Goal: Use online tool/utility

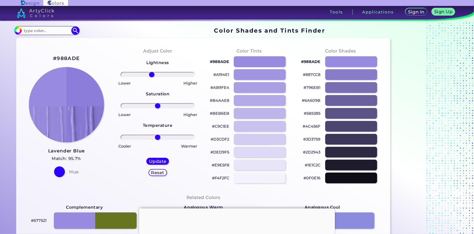
drag, startPoint x: 157, startPoint y: 73, endPoint x: 152, endPoint y: 74, distance: 5.2
type input "-17"
click at [152, 74] on input "range" at bounding box center [157, 74] width 74 height 5
drag, startPoint x: 158, startPoint y: 137, endPoint x: 155, endPoint y: 113, distance: 24.1
type input "-42"
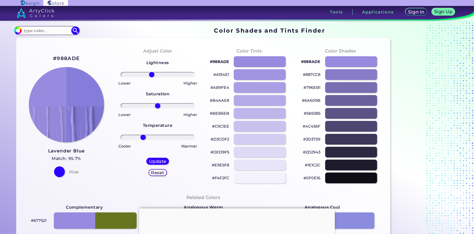
click at [143, 136] on input "range" at bounding box center [157, 136] width 74 height 5
drag, startPoint x: 157, startPoint y: 106, endPoint x: 396, endPoint y: 175, distance: 249.2
type input "1"
click at [158, 108] on input "range" at bounding box center [157, 105] width 74 height 5
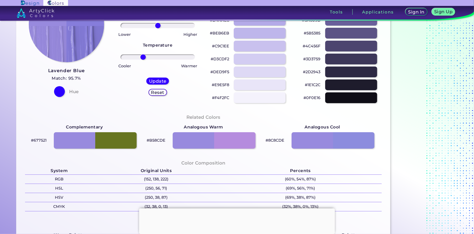
scroll to position [81, 0]
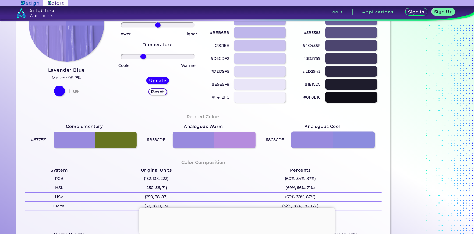
click at [326, 141] on div at bounding box center [333, 139] width 84 height 17
type input "#8c8cde"
type input "0"
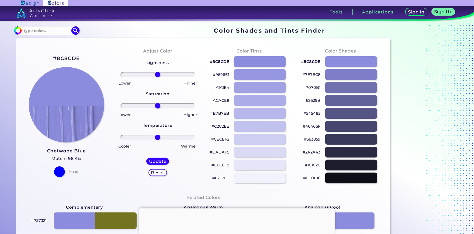
click at [82, 56] on div "#8C8CDE Chetwode Blue Match: 96.4% Hue" at bounding box center [66, 115] width 91 height 146
drag, startPoint x: 53, startPoint y: 57, endPoint x: 89, endPoint y: 60, distance: 36.7
click at [89, 60] on div "#8C8CDE Chetwode Blue Match: 96.4% Hue" at bounding box center [66, 115] width 91 height 146
copy div "#8C8CDE"
